Goal: Find specific page/section: Find specific page/section

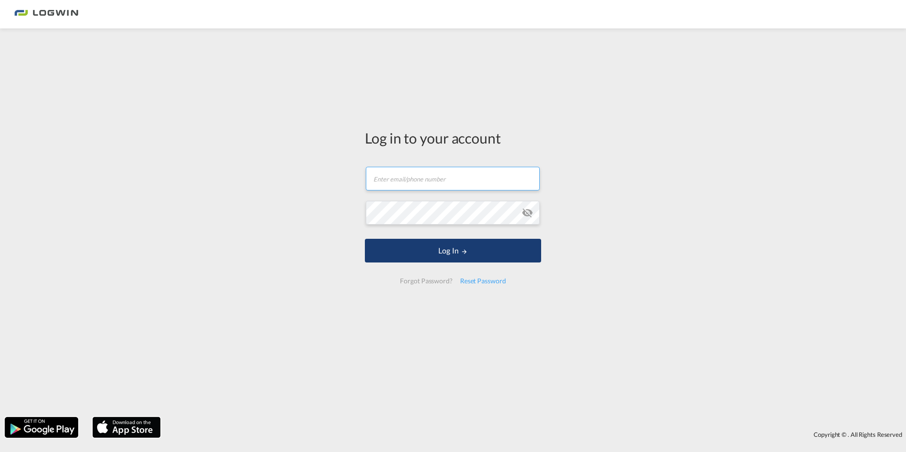
type input "luc.hofkens@logwin-logistics.com"
click at [452, 249] on button "Log In" at bounding box center [453, 251] width 176 height 24
